Goal: Task Accomplishment & Management: Manage account settings

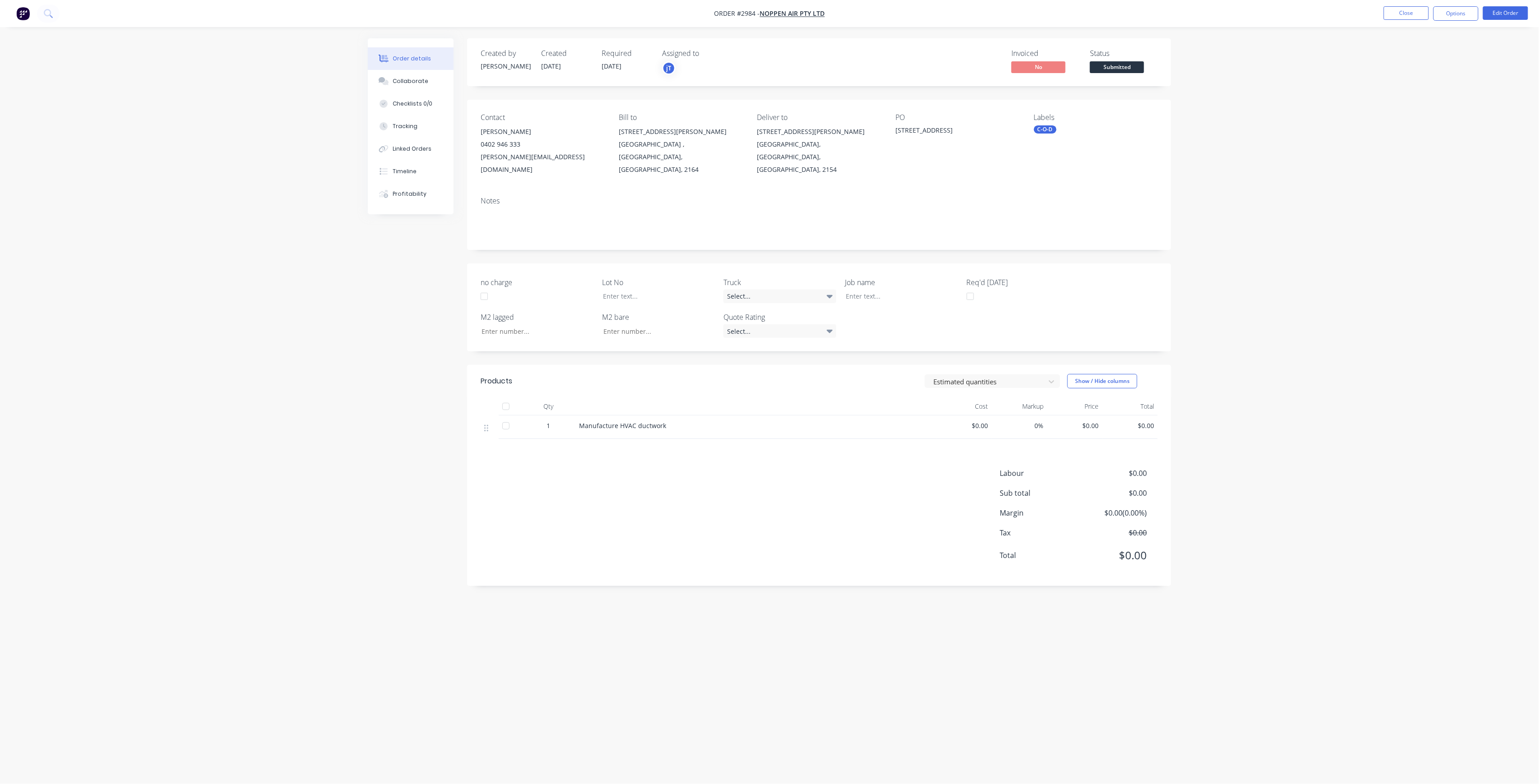
click at [971, 421] on span "$0.00" at bounding box center [964, 426] width 48 height 10
click at [984, 421] on span "$0.00" at bounding box center [964, 426] width 48 height 10
click at [1493, 11] on button "Edit Order" at bounding box center [1506, 13] width 45 height 14
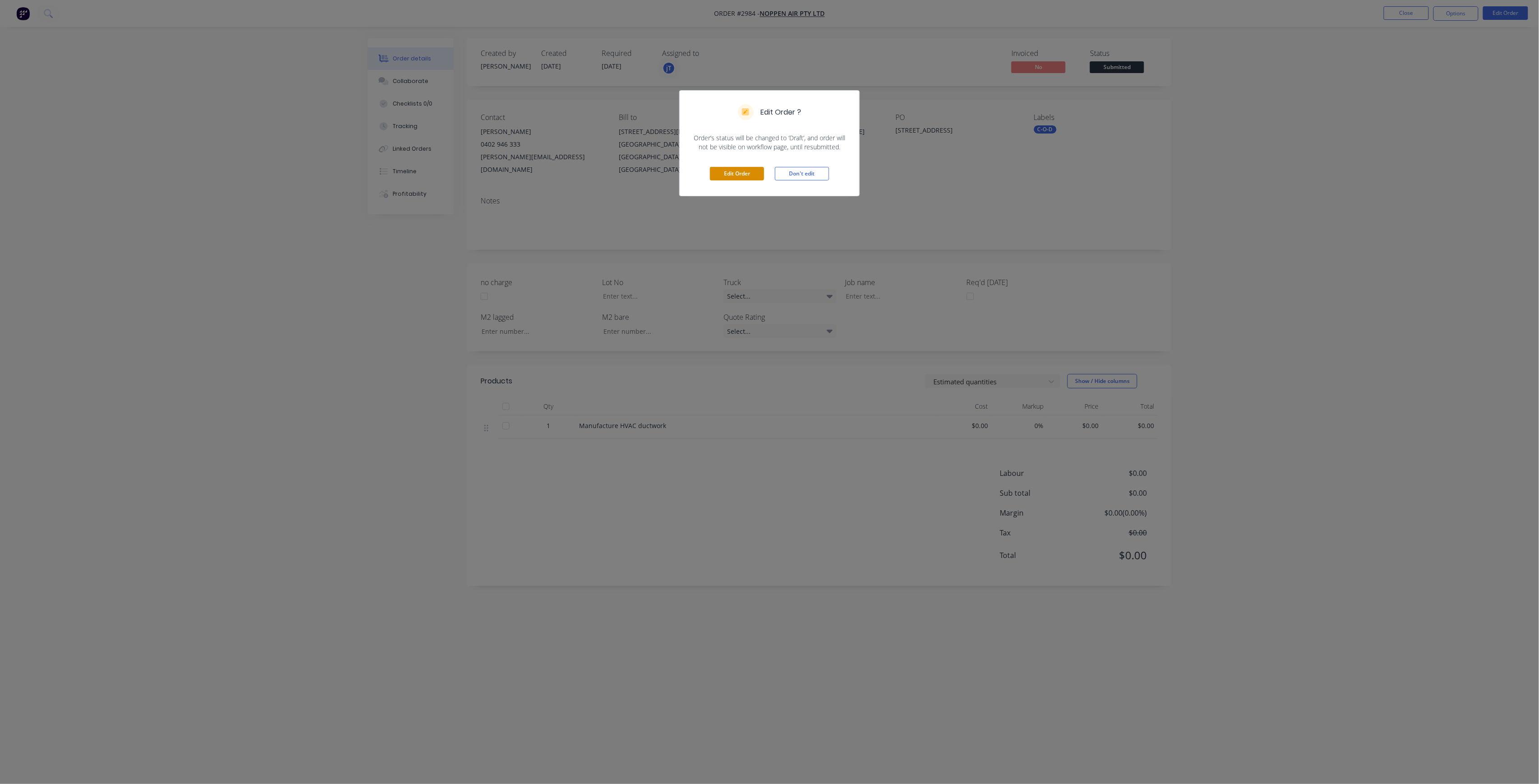
click at [763, 173] on button "Edit Order" at bounding box center [737, 174] width 54 height 14
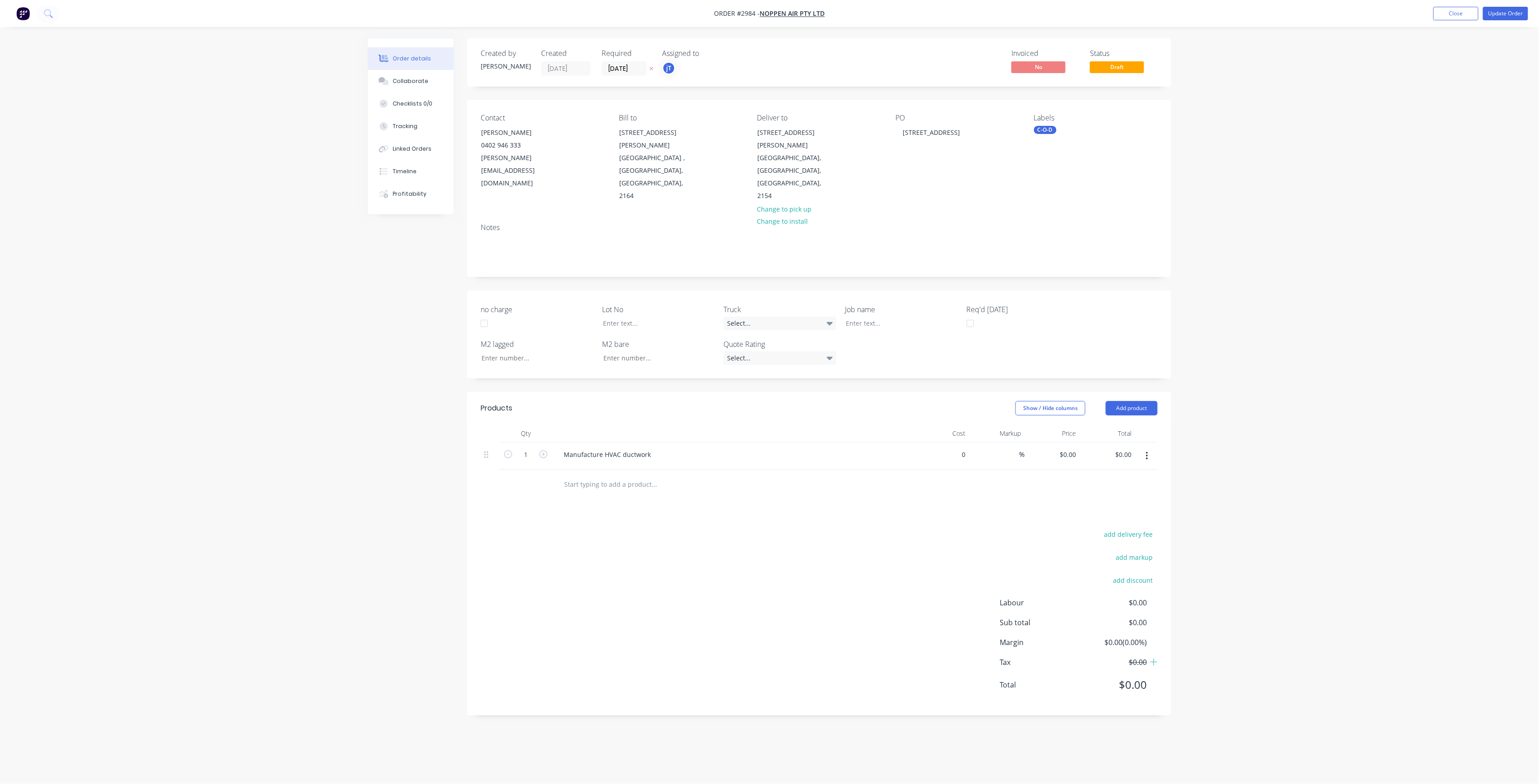
drag, startPoint x: 957, startPoint y: 428, endPoint x: 959, endPoint y: 417, distance: 11.2
click at [957, 448] on div "0 $0.00" at bounding box center [957, 454] width 24 height 13
type input "$100.00"
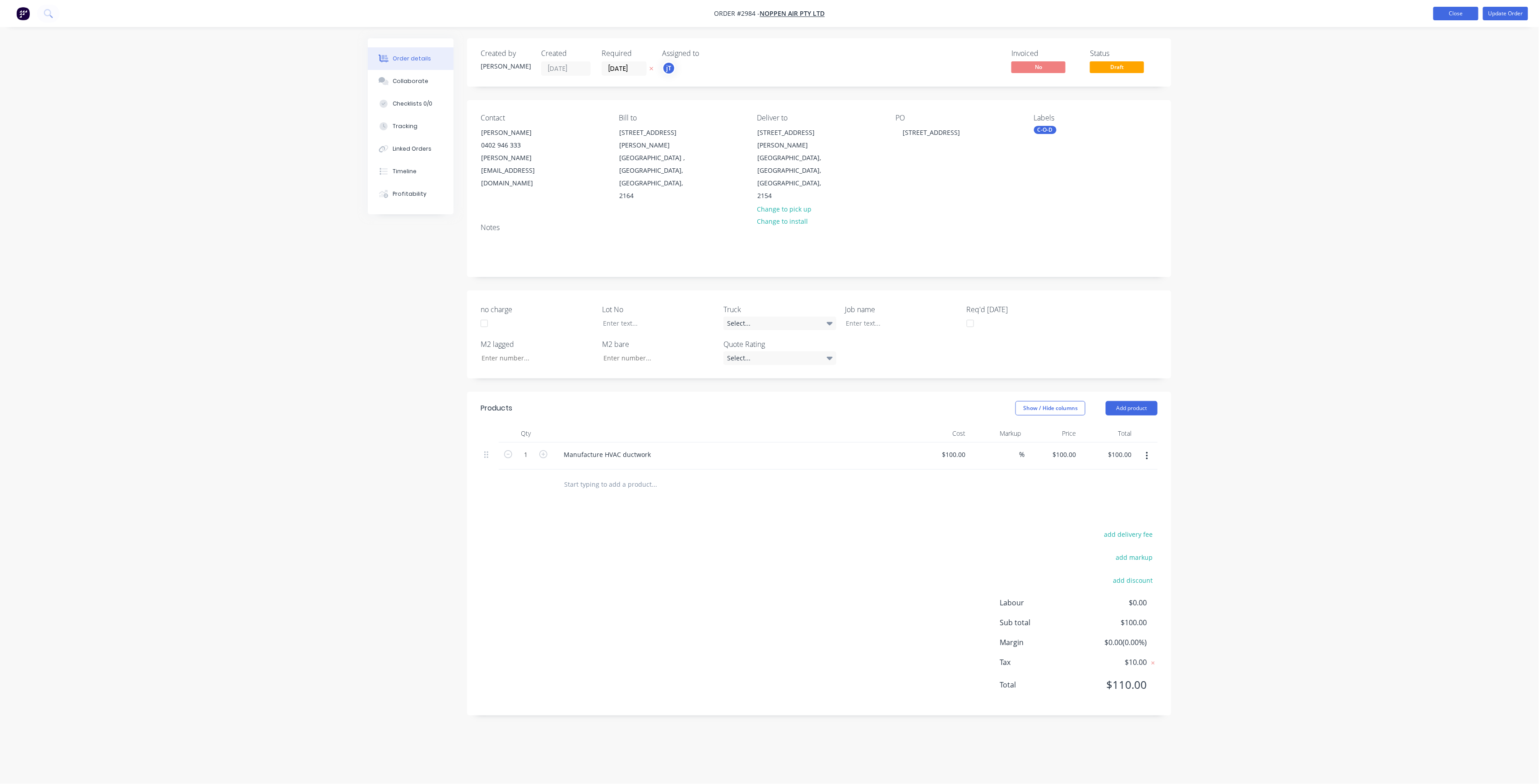
click at [1458, 16] on button "Close" at bounding box center [1456, 13] width 45 height 14
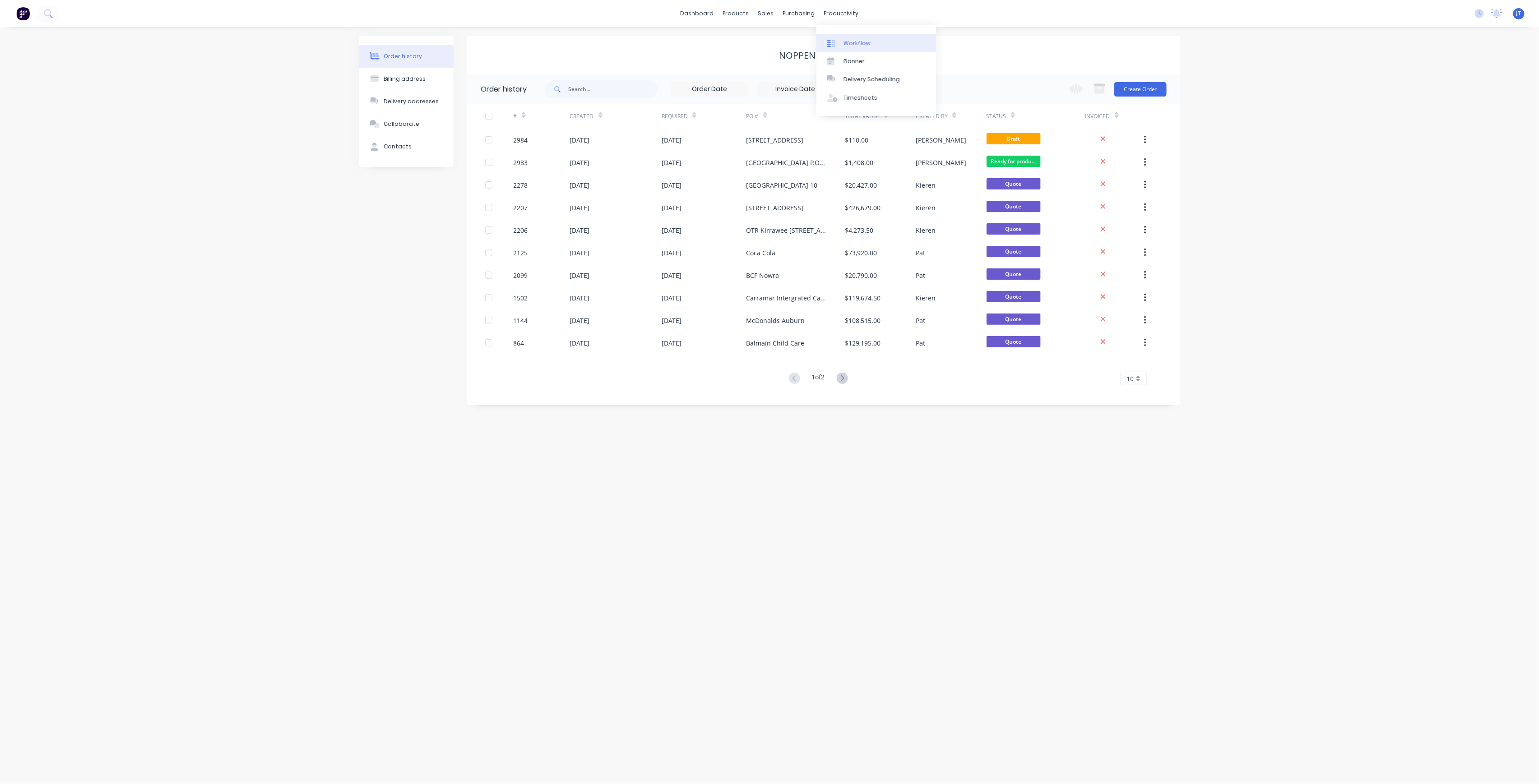
click at [876, 42] on link "Workflow" at bounding box center [876, 43] width 119 height 18
